Goal: Task Accomplishment & Management: Manage account settings

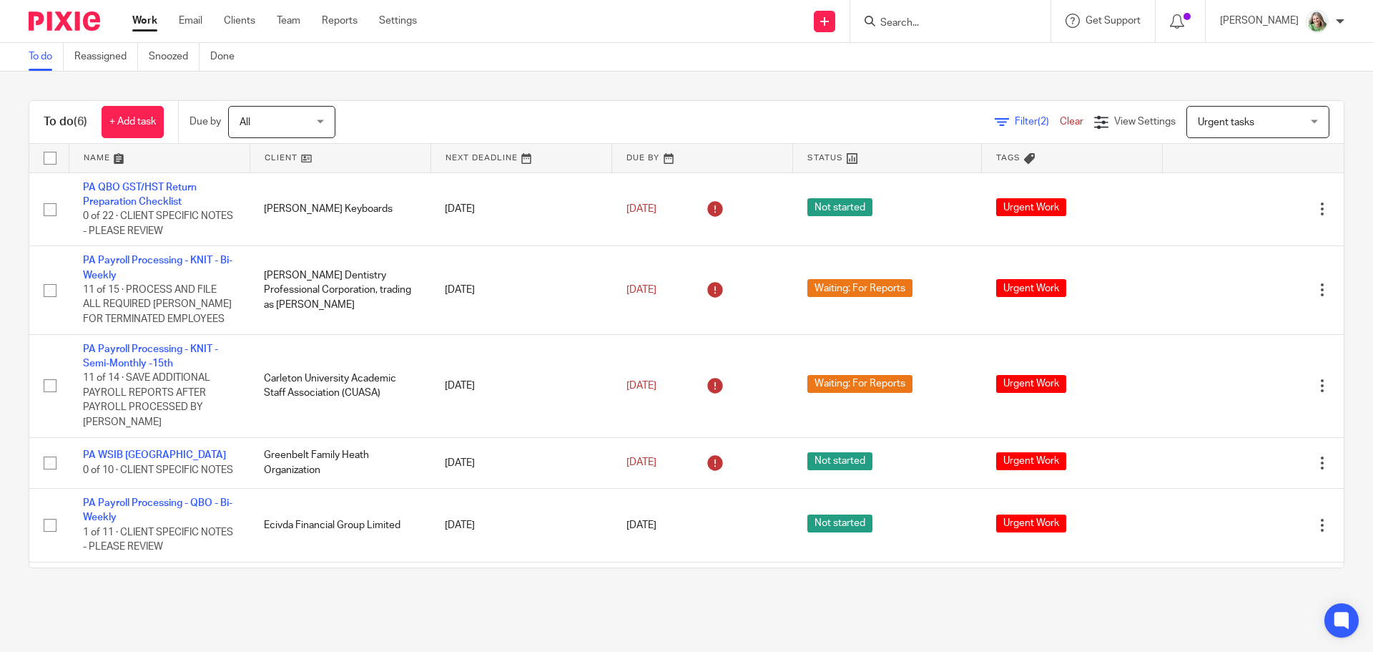
click at [921, 22] on input "Search" at bounding box center [943, 23] width 129 height 13
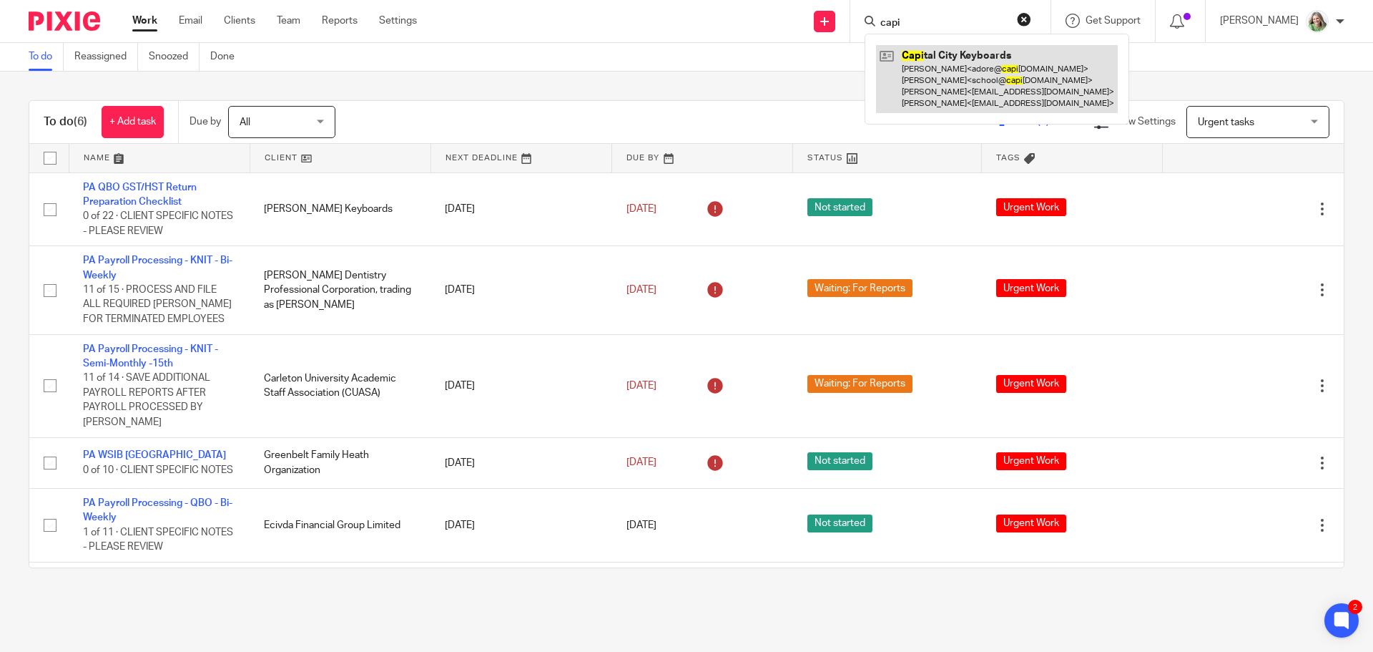
type input "capi"
click at [898, 71] on link at bounding box center [997, 79] width 242 height 68
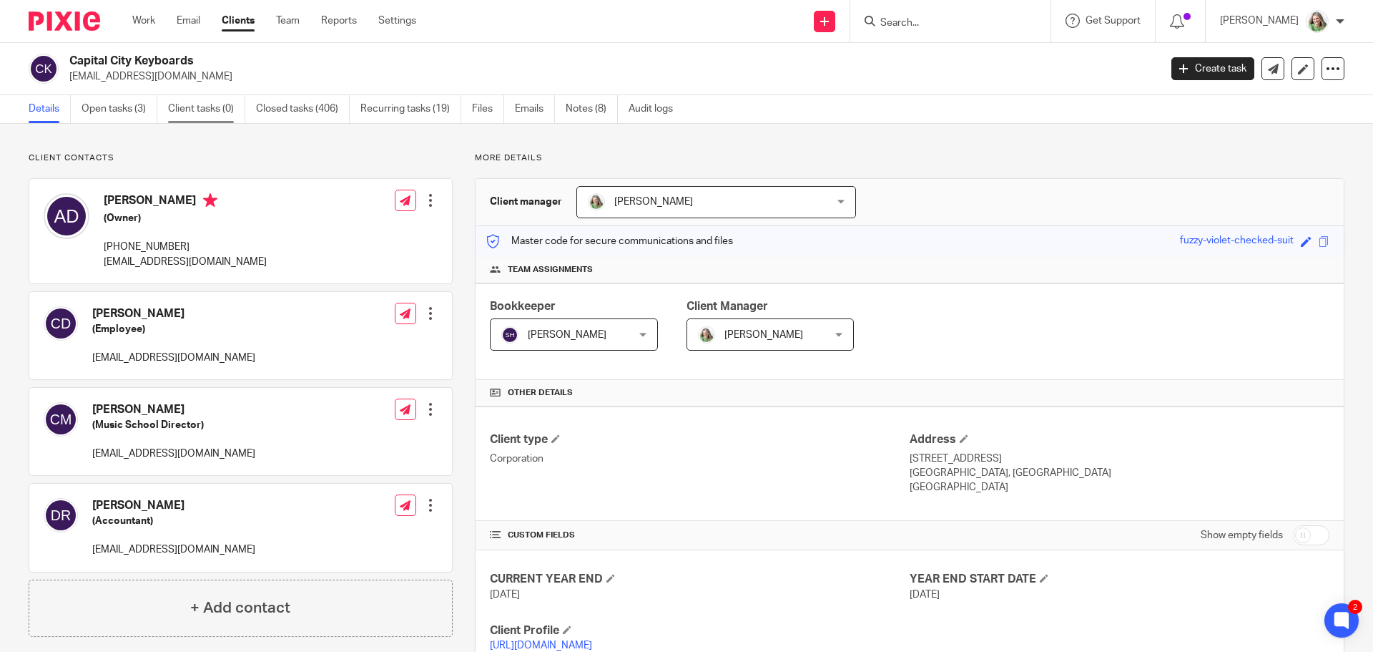
drag, startPoint x: 131, startPoint y: 106, endPoint x: 182, endPoint y: 114, distance: 51.4
click at [131, 106] on link "Open tasks (3)" at bounding box center [120, 109] width 76 height 28
click at [1293, 537] on input "checkbox" at bounding box center [1311, 535] width 36 height 20
checkbox input "true"
